Goal: Use online tool/utility: Utilize a website feature to perform a specific function

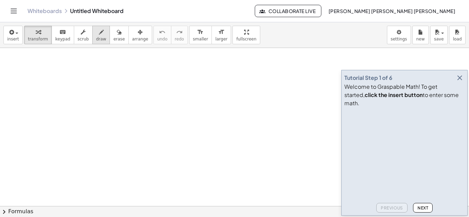
click at [99, 35] on icon "button" at bounding box center [101, 32] width 5 height 8
drag, startPoint x: 33, startPoint y: 71, endPoint x: 35, endPoint y: 86, distance: 14.5
click at [35, 86] on div at bounding box center [234, 206] width 469 height 317
drag, startPoint x: 51, startPoint y: 85, endPoint x: 52, endPoint y: 89, distance: 4.2
click at [52, 89] on div at bounding box center [234, 206] width 469 height 317
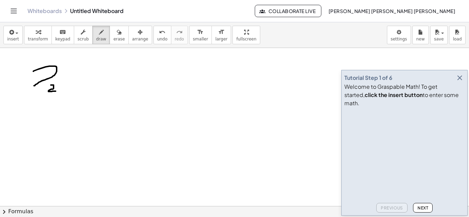
drag, startPoint x: 52, startPoint y: 89, endPoint x: 56, endPoint y: 92, distance: 5.1
click at [56, 92] on div at bounding box center [234, 206] width 469 height 317
drag, startPoint x: 59, startPoint y: 86, endPoint x: 59, endPoint y: 91, distance: 4.5
click at [59, 91] on div at bounding box center [234, 206] width 469 height 317
drag, startPoint x: 57, startPoint y: 88, endPoint x: 60, endPoint y: 89, distance: 3.5
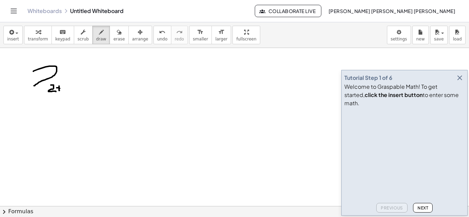
click at [60, 89] on div at bounding box center [234, 206] width 469 height 317
drag, startPoint x: 63, startPoint y: 85, endPoint x: 67, endPoint y: 85, distance: 3.8
click at [67, 85] on div at bounding box center [234, 206] width 469 height 317
drag, startPoint x: 62, startPoint y: 85, endPoint x: 65, endPoint y: 92, distance: 7.2
click at [65, 92] on div at bounding box center [234, 206] width 469 height 317
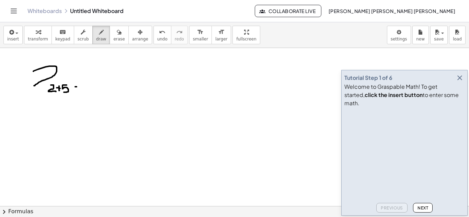
click at [78, 87] on div at bounding box center [234, 206] width 469 height 317
click at [79, 91] on div at bounding box center [234, 206] width 469 height 317
drag, startPoint x: 81, startPoint y: 86, endPoint x: 83, endPoint y: 93, distance: 7.7
click at [83, 93] on div at bounding box center [234, 206] width 469 height 317
drag, startPoint x: 83, startPoint y: 89, endPoint x: 88, endPoint y: 89, distance: 5.2
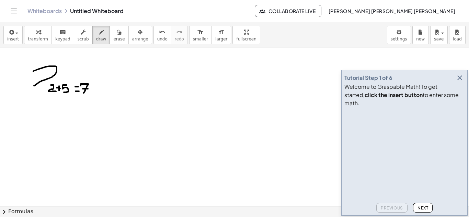
click at [88, 89] on div at bounding box center [234, 206] width 469 height 317
click at [99, 36] on icon "button" at bounding box center [101, 32] width 5 height 8
drag, startPoint x: 60, startPoint y: 117, endPoint x: 56, endPoint y: 132, distance: 15.2
click at [56, 132] on div at bounding box center [234, 206] width 469 height 317
drag, startPoint x: 147, startPoint y: 25, endPoint x: 150, endPoint y: 32, distance: 8.0
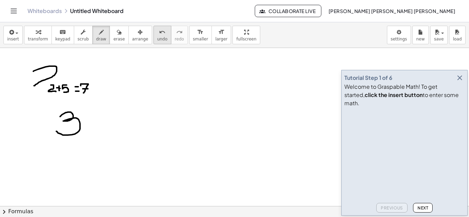
click at [150, 32] on div "insert select one: Math Expression Function Text Youtube Video Graphing Geometr…" at bounding box center [234, 35] width 469 height 26
click at [159, 32] on icon "undo" at bounding box center [162, 32] width 7 height 8
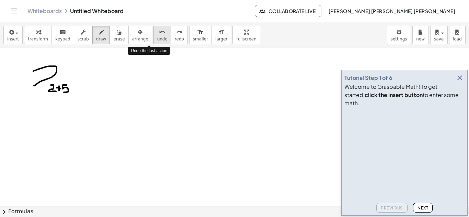
click at [159, 32] on icon "undo" at bounding box center [162, 32] width 7 height 8
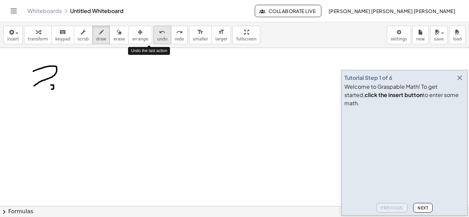
click at [159, 32] on icon "undo" at bounding box center [162, 32] width 7 height 8
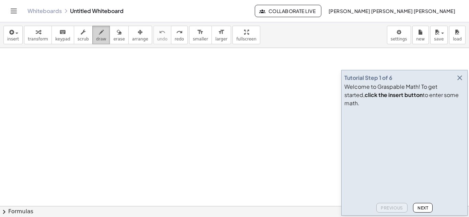
click at [99, 34] on icon "button" at bounding box center [101, 32] width 5 height 8
click at [55, 65] on div at bounding box center [234, 206] width 469 height 317
click at [37, 71] on div at bounding box center [234, 206] width 469 height 317
drag, startPoint x: 48, startPoint y: 74, endPoint x: 55, endPoint y: 82, distance: 11.0
click at [55, 82] on div at bounding box center [234, 206] width 469 height 317
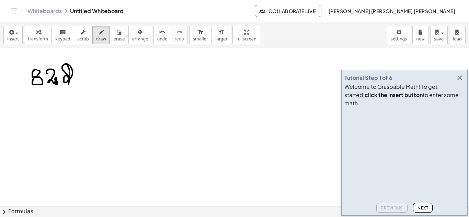
drag, startPoint x: 69, startPoint y: 77, endPoint x: 72, endPoint y: 85, distance: 9.0
click at [72, 85] on div at bounding box center [234, 206] width 469 height 317
drag, startPoint x: 74, startPoint y: 85, endPoint x: 107, endPoint y: 76, distance: 34.2
click at [107, 76] on div at bounding box center [234, 206] width 469 height 317
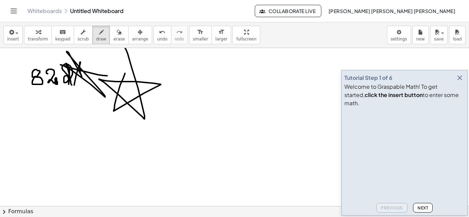
drag, startPoint x: 125, startPoint y: 73, endPoint x: 132, endPoint y: 100, distance: 27.0
click at [132, 100] on div at bounding box center [234, 206] width 469 height 317
click at [447, 162] on video at bounding box center [395, 136] width 103 height 52
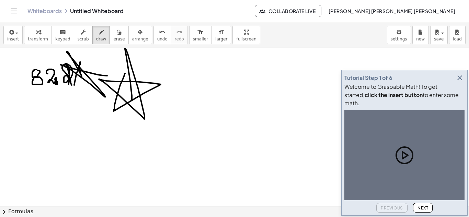
click at [401, 153] on icon at bounding box center [404, 156] width 22 height 22
